Goal: Information Seeking & Learning: Learn about a topic

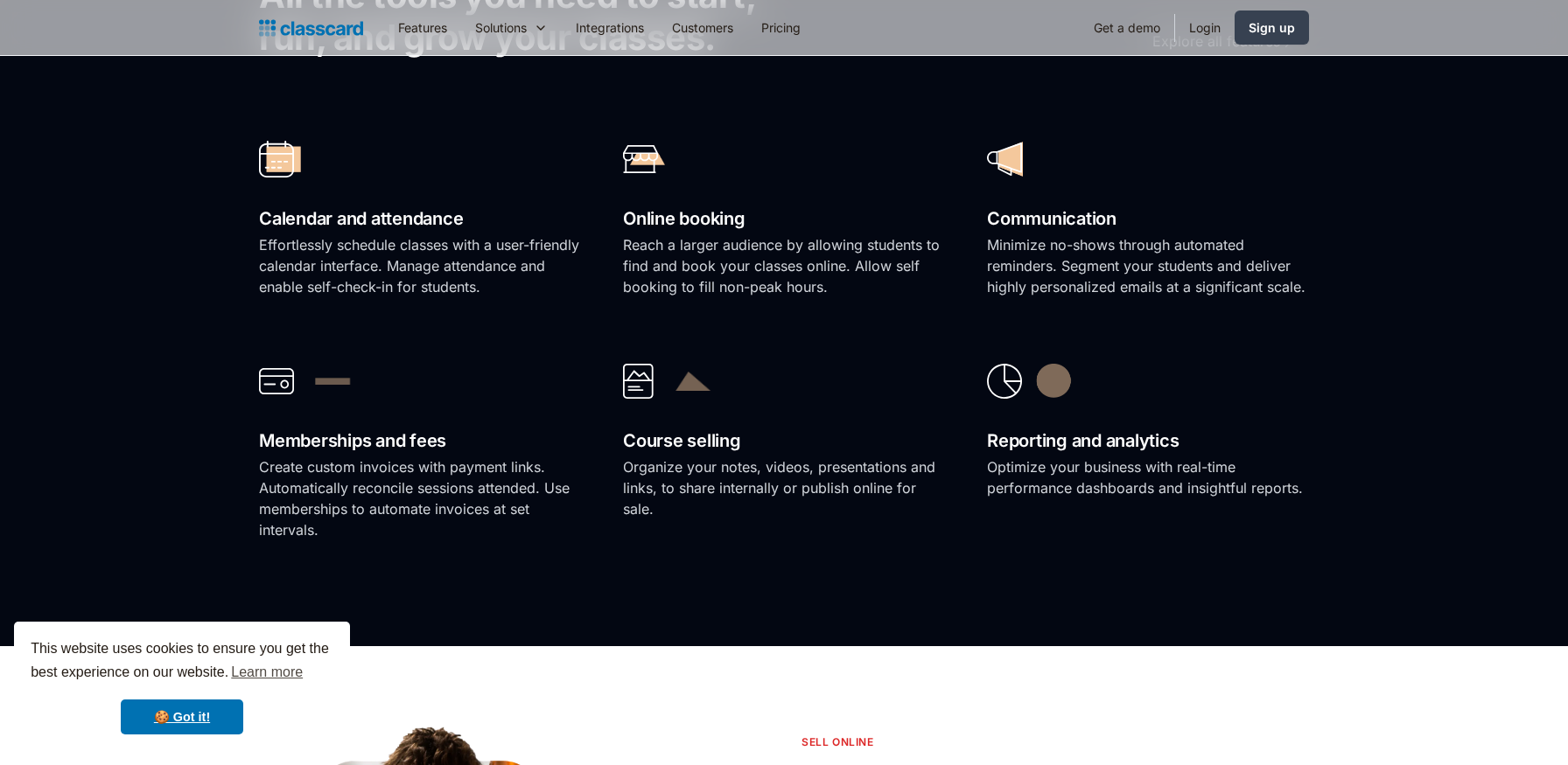
scroll to position [1344, 0]
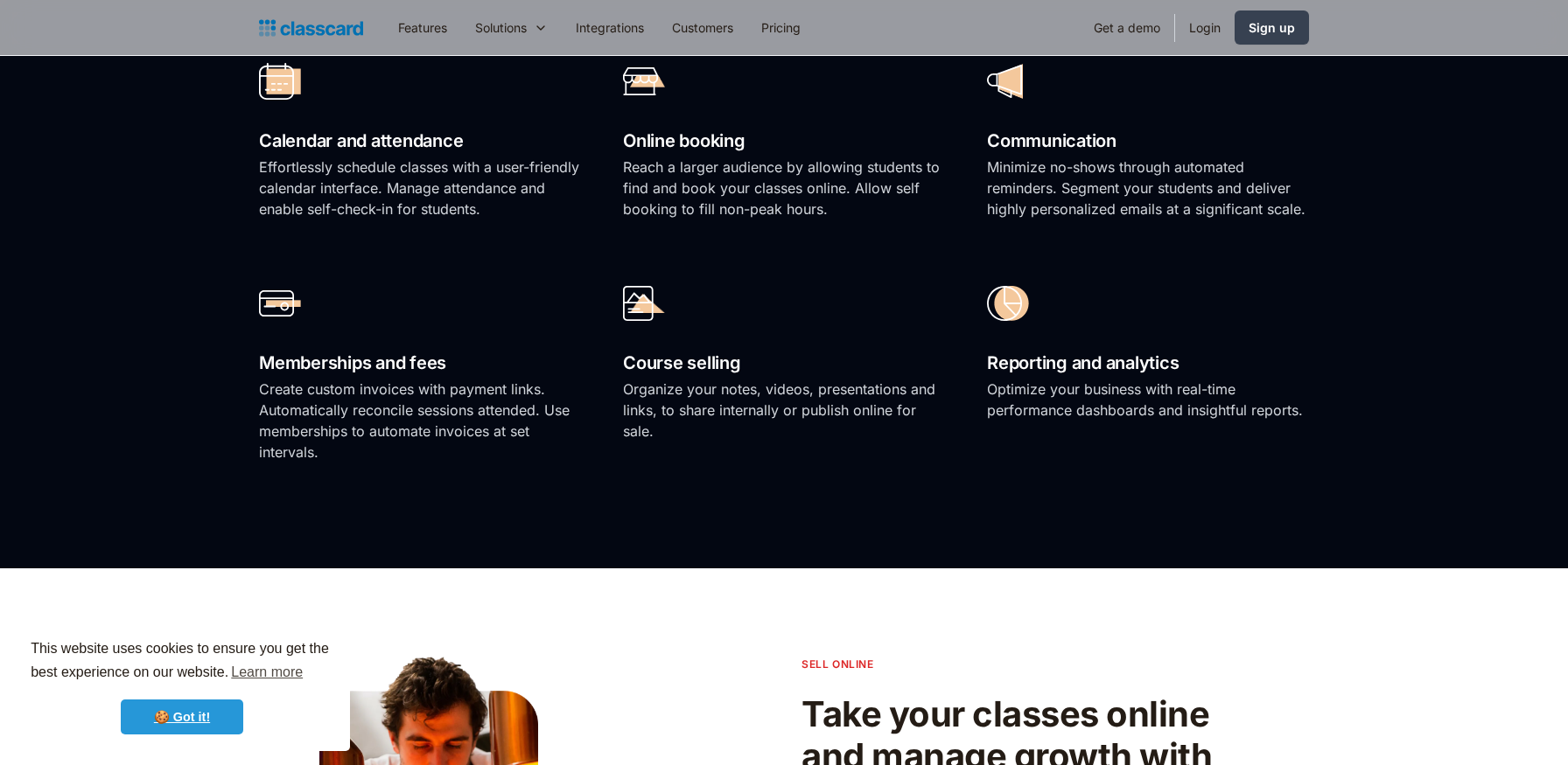
click at [192, 712] on link "🍪 Got it!" at bounding box center [182, 716] width 122 height 35
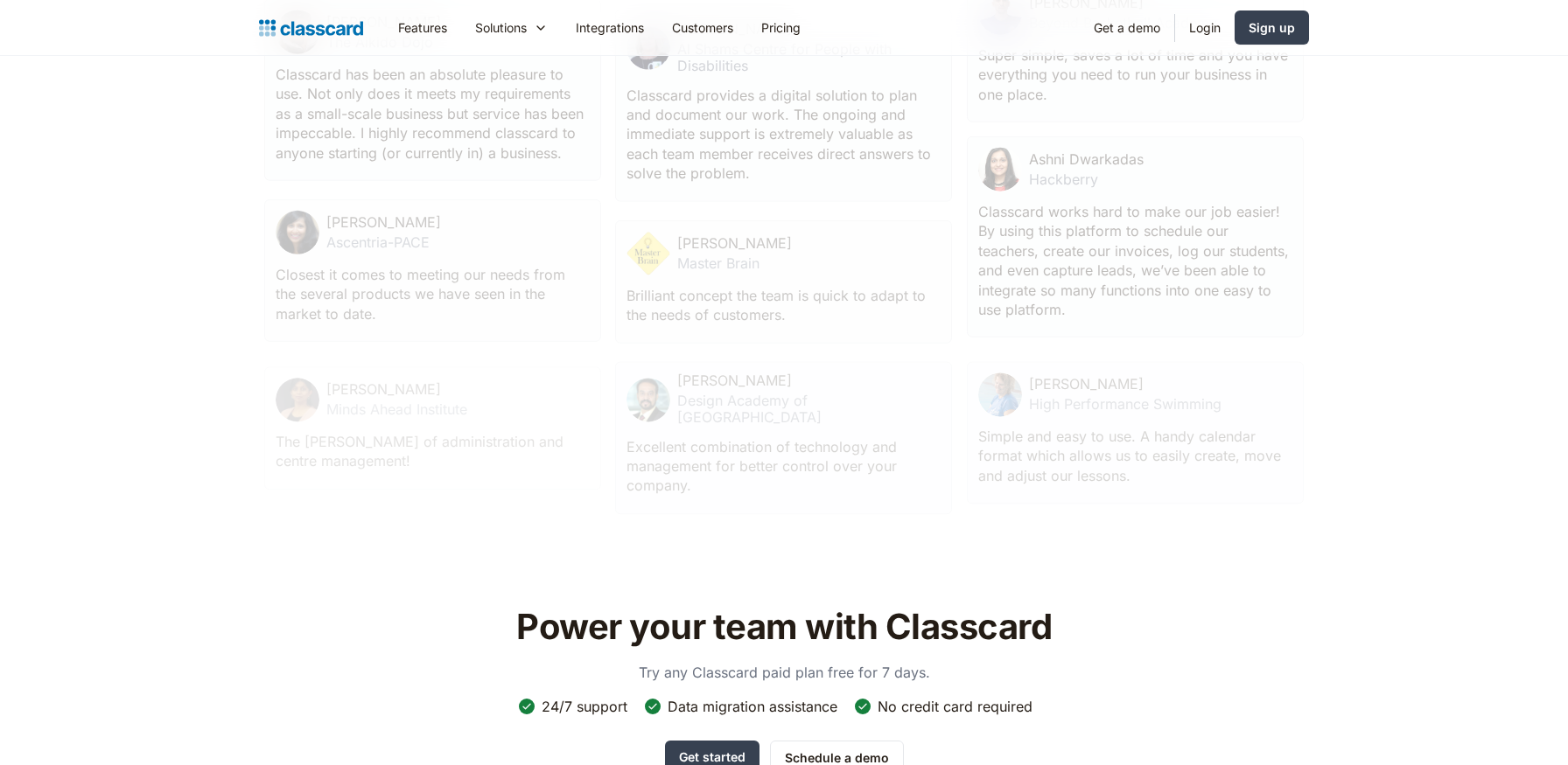
scroll to position [5038, 0]
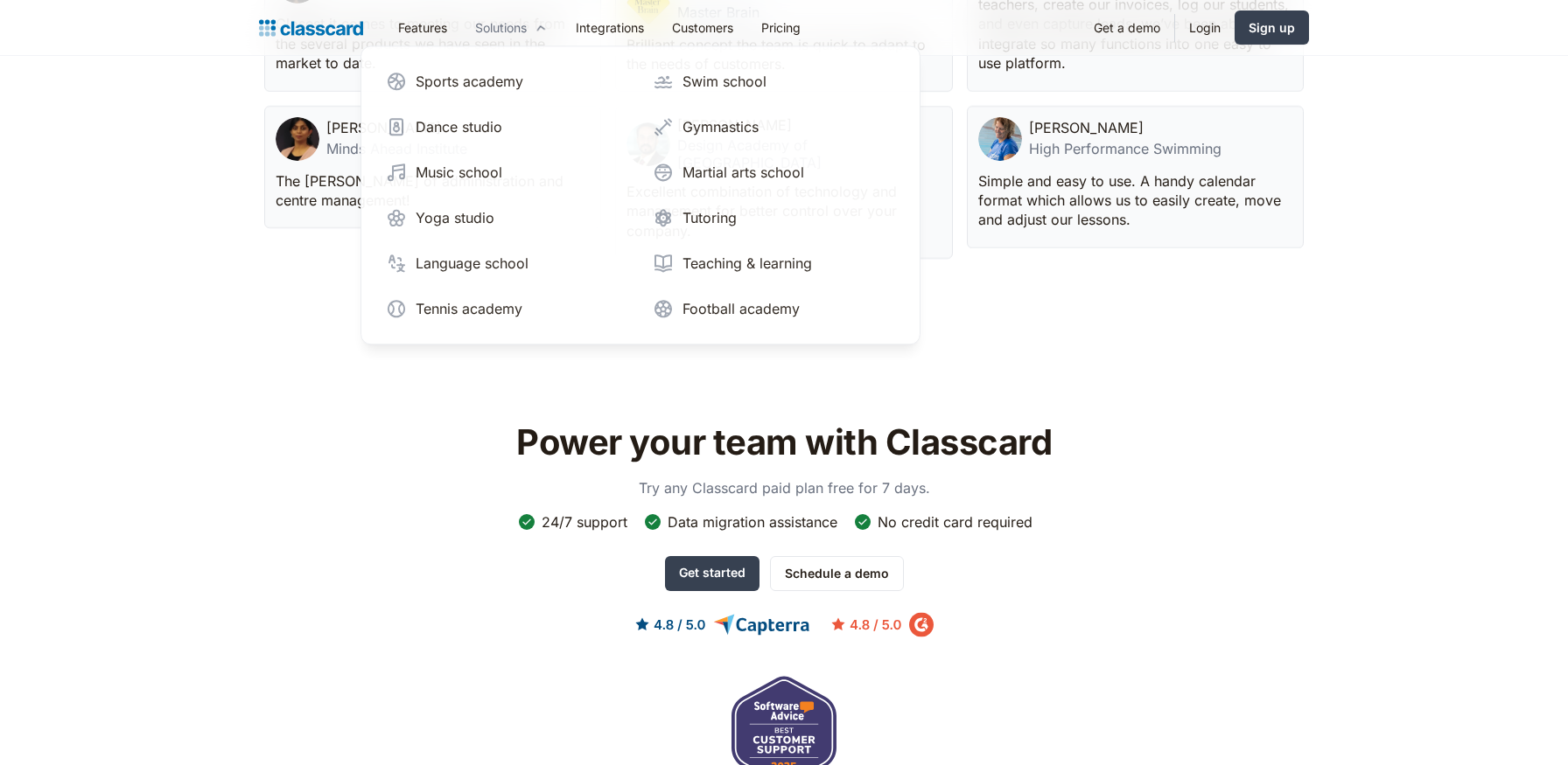
click at [539, 28] on icon at bounding box center [540, 27] width 16 height 19
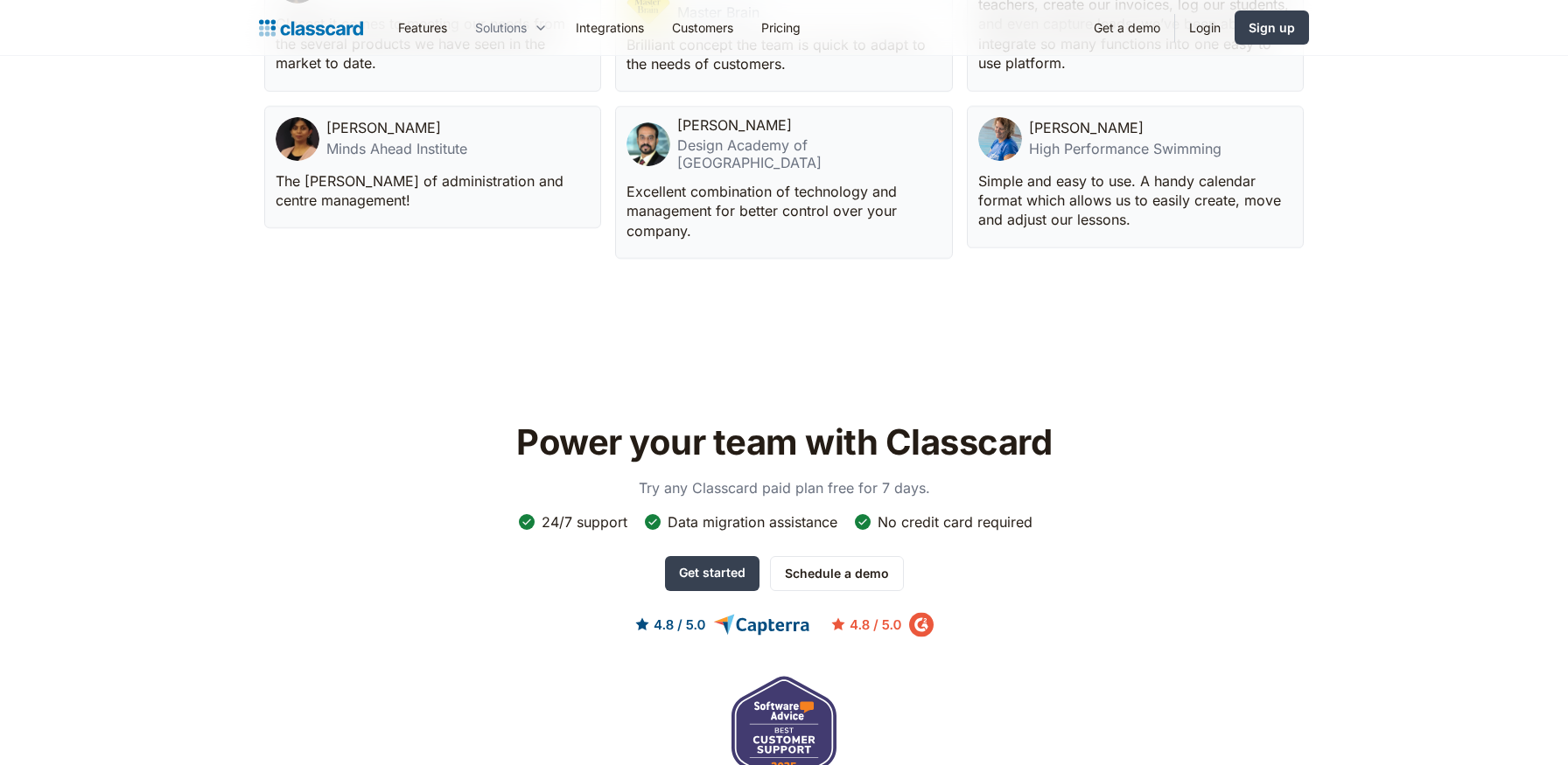
click at [539, 28] on icon at bounding box center [540, 28] width 14 height 17
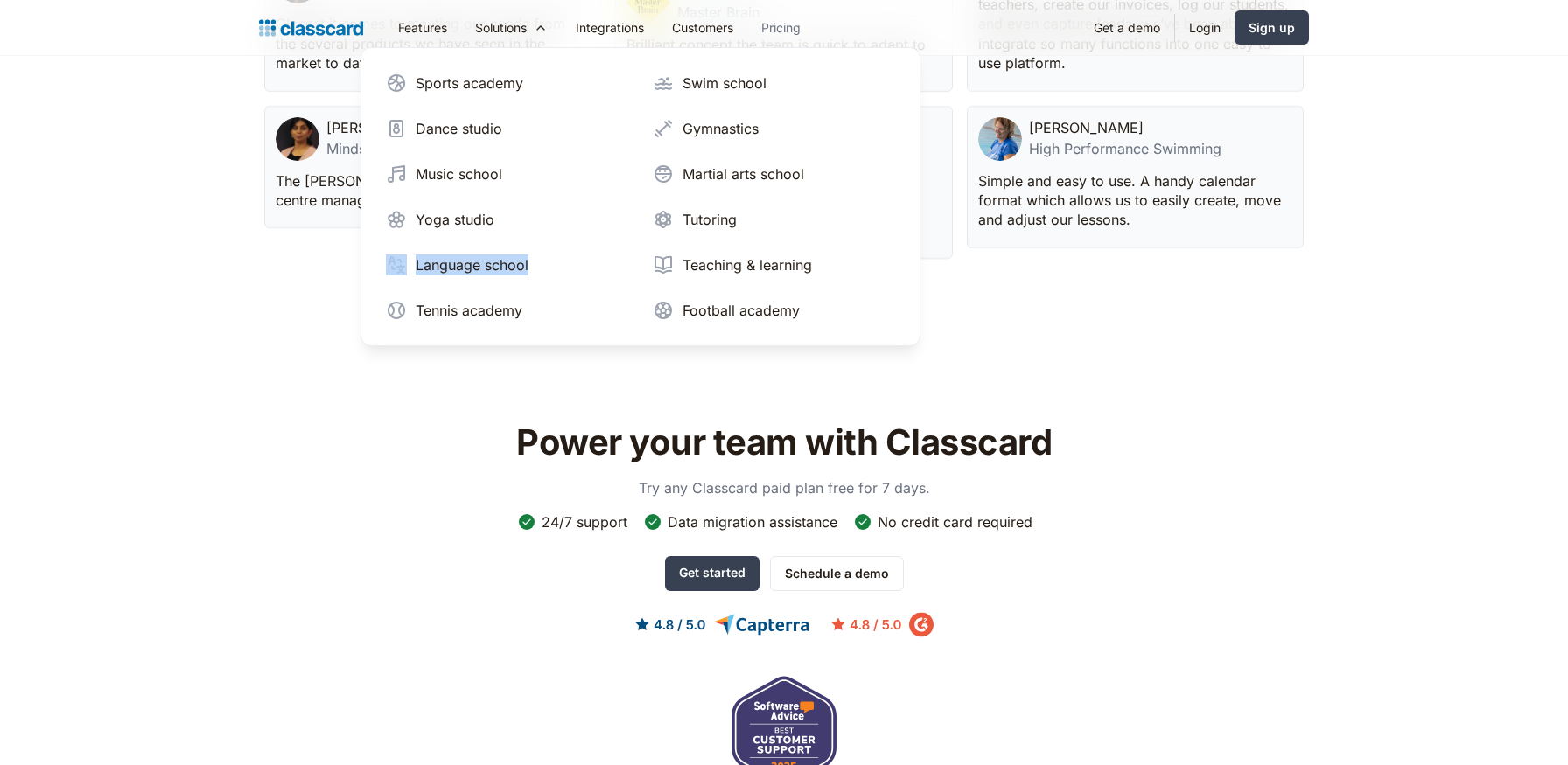
click at [773, 27] on link "Pricing" at bounding box center [781, 27] width 68 height 39
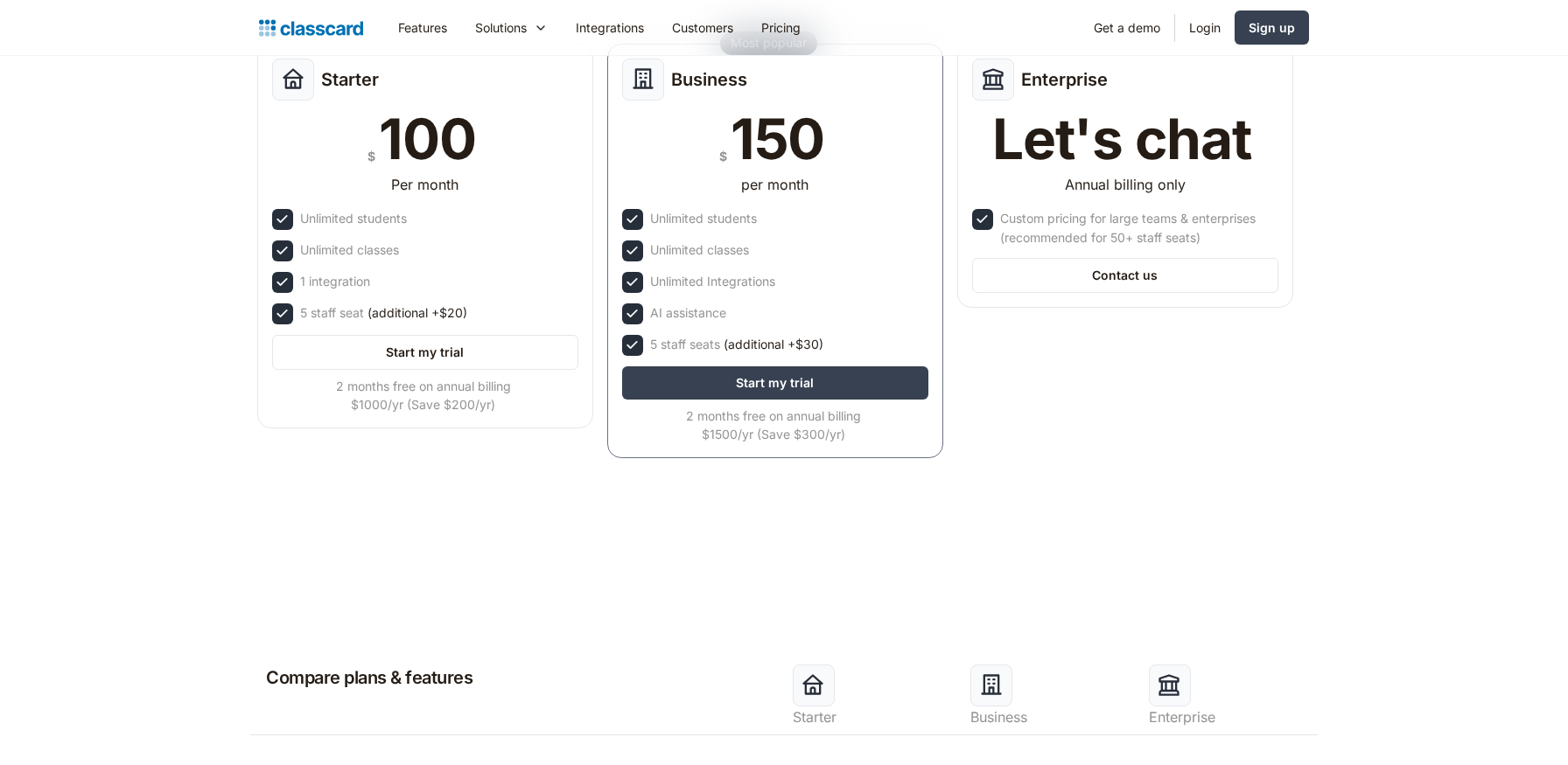
scroll to position [585, 0]
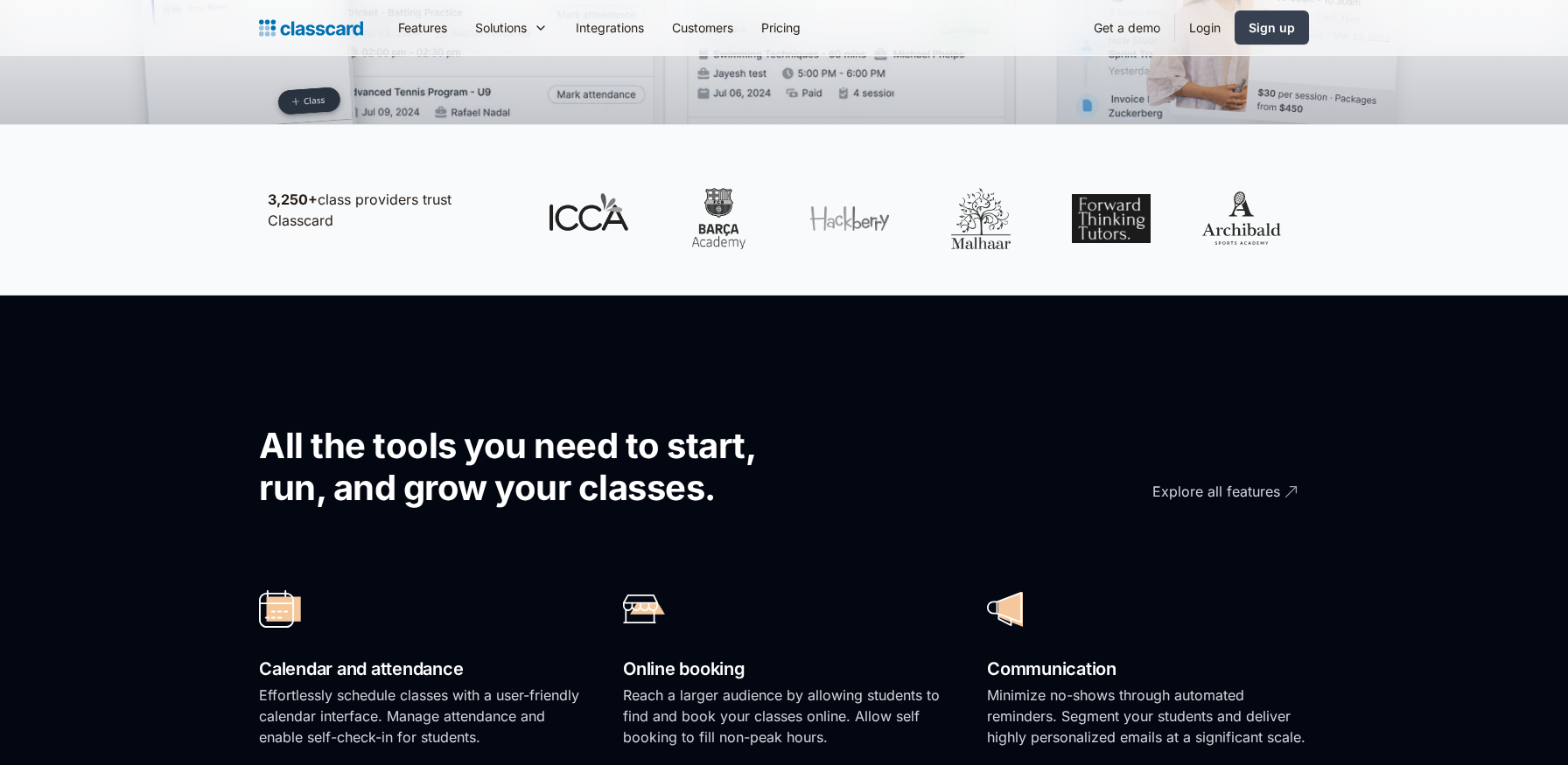
scroll to position [867, 0]
